Goal: Complete application form

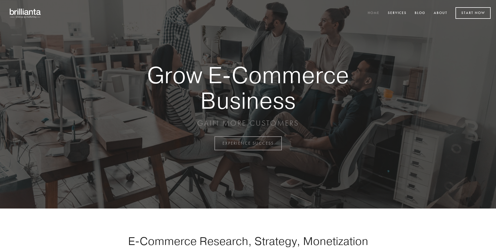
scroll to position [1408, 0]
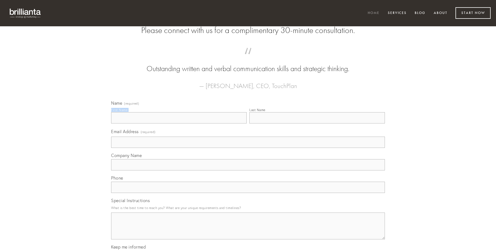
type input "[PERSON_NAME]"
click at [317, 124] on input "Last Name" at bounding box center [317, 117] width 136 height 11
type input "[PERSON_NAME]"
click at [248, 148] on input "Email Address (required)" at bounding box center [248, 142] width 274 height 11
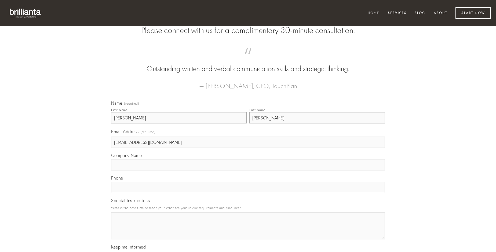
type input "[EMAIL_ADDRESS][DOMAIN_NAME]"
click at [248, 171] on input "Company Name" at bounding box center [248, 164] width 274 height 11
type input "tibi"
click at [248, 193] on input "text" at bounding box center [248, 187] width 274 height 11
click at [248, 231] on textarea "Special Instructions" at bounding box center [248, 226] width 274 height 27
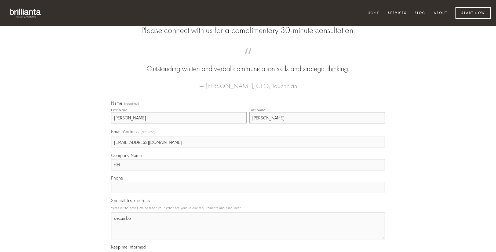
type textarea "decumbo"
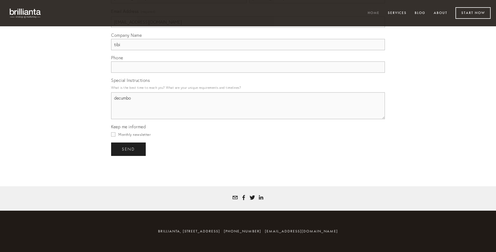
click at [129, 149] on span "send" at bounding box center [128, 149] width 13 height 5
